Goal: Navigation & Orientation: Find specific page/section

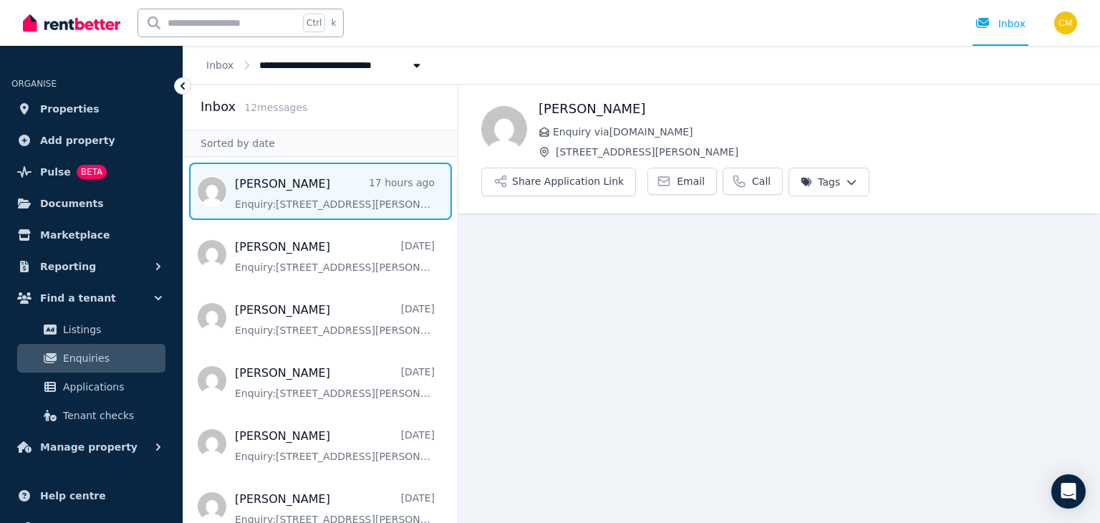
click at [508, 405] on main "Back Ellie Enquiry via Domain.com.au 1010/37 Mayne Road, Bowen Hills Share Appl…" at bounding box center [779, 303] width 642 height 439
click at [111, 108] on link "Properties" at bounding box center [91, 109] width 160 height 29
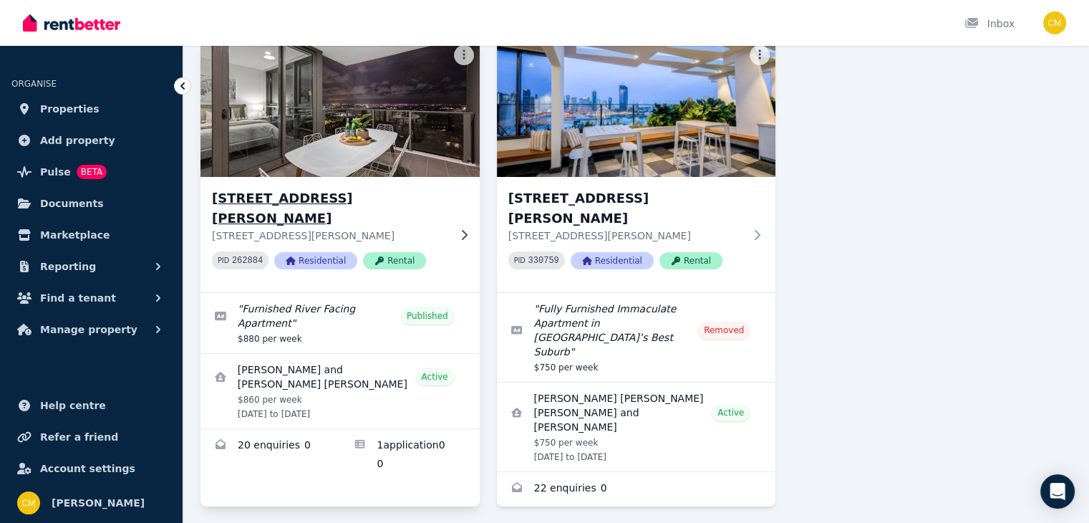
scroll to position [112, 0]
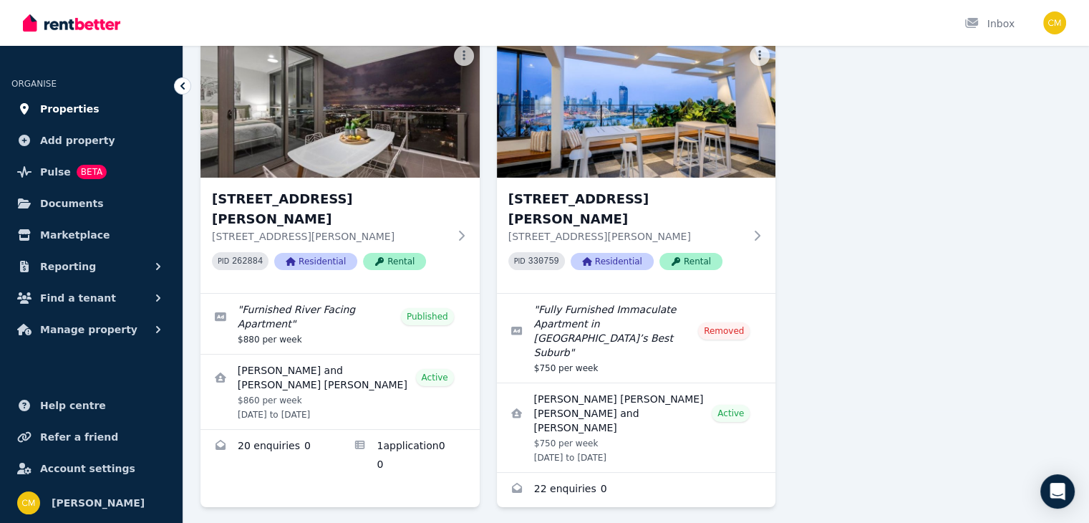
click at [132, 117] on link "Properties" at bounding box center [91, 109] width 160 height 29
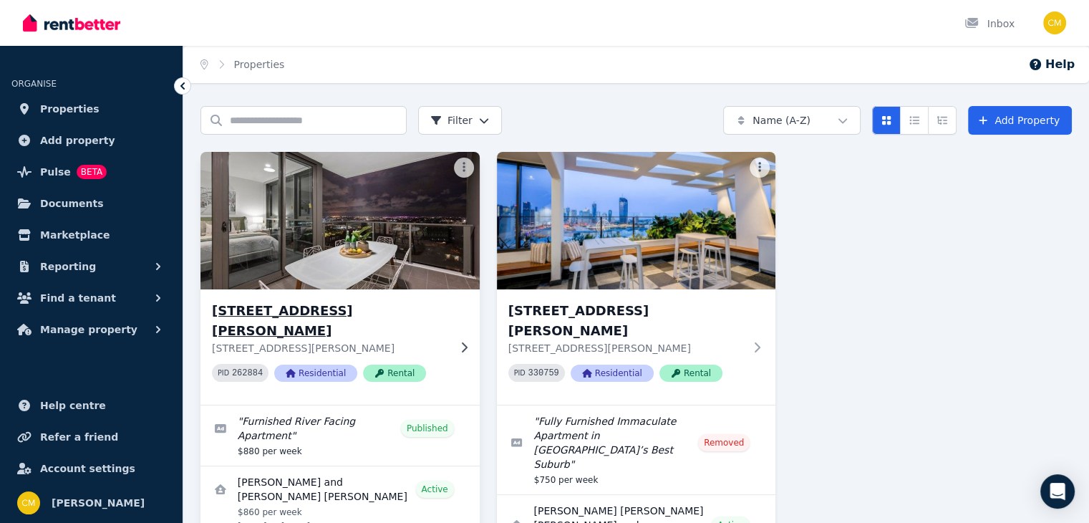
click at [315, 270] on img at bounding box center [339, 220] width 293 height 145
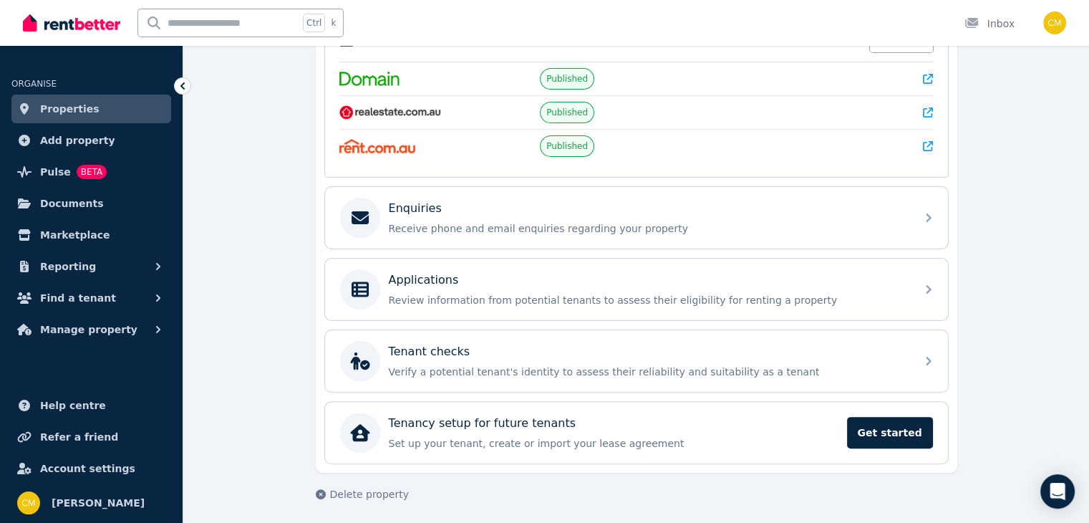
scroll to position [321, 0]
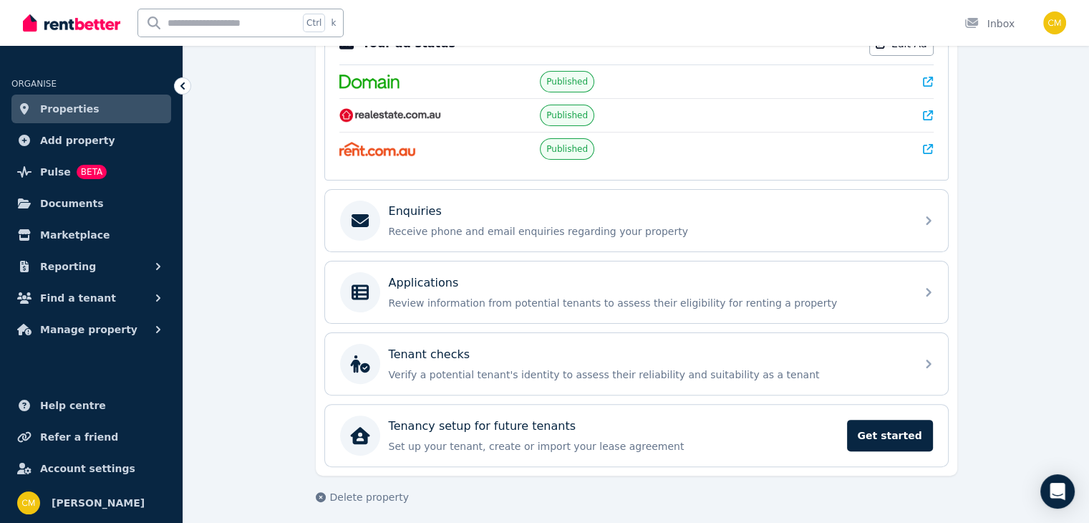
click at [74, 107] on span "Properties" at bounding box center [69, 108] width 59 height 17
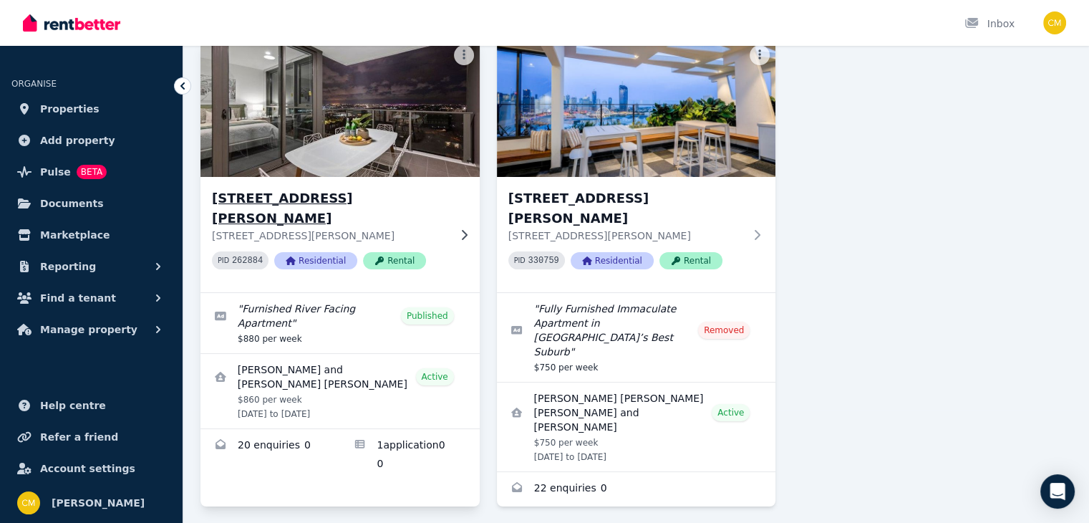
scroll to position [112, 0]
click at [263, 200] on h3 "1010/37 Mayne Road, Bowen Hills" at bounding box center [330, 209] width 236 height 40
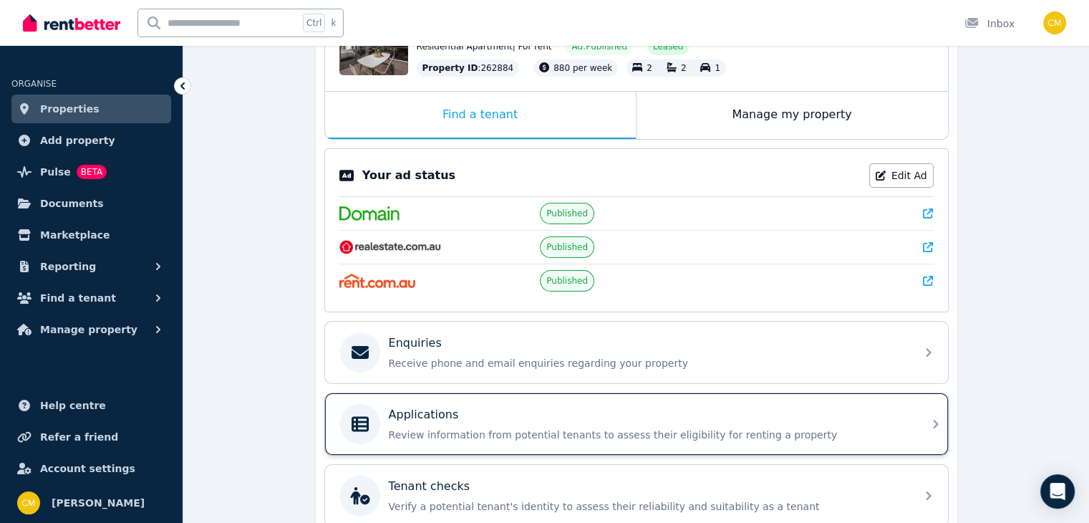
scroll to position [193, 0]
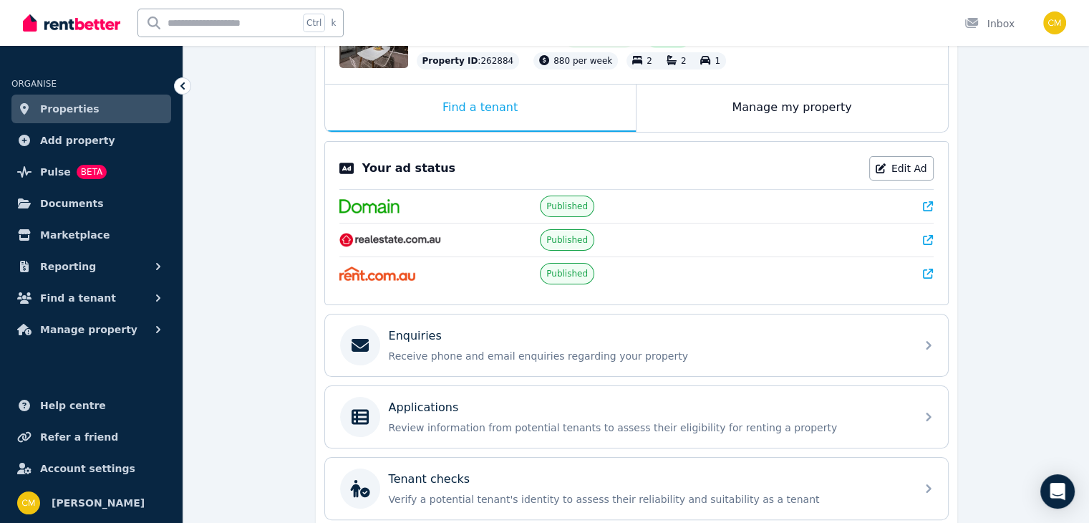
click at [55, 116] on span "Properties" at bounding box center [69, 108] width 59 height 17
